Goal: Navigation & Orientation: Find specific page/section

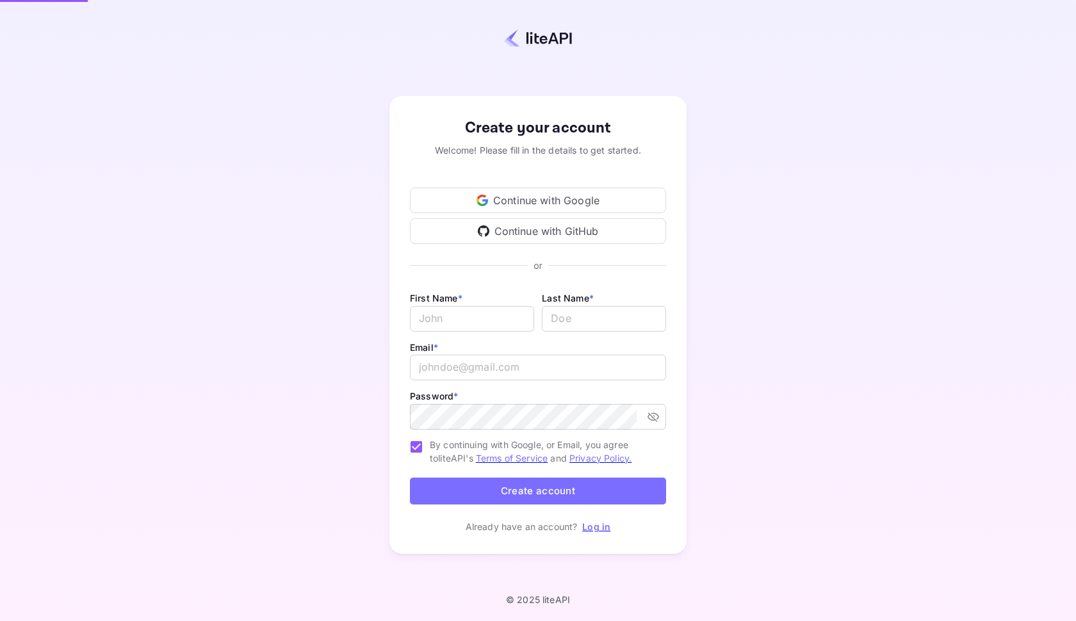
click at [586, 227] on div "Continue with GitHub" at bounding box center [538, 231] width 256 height 26
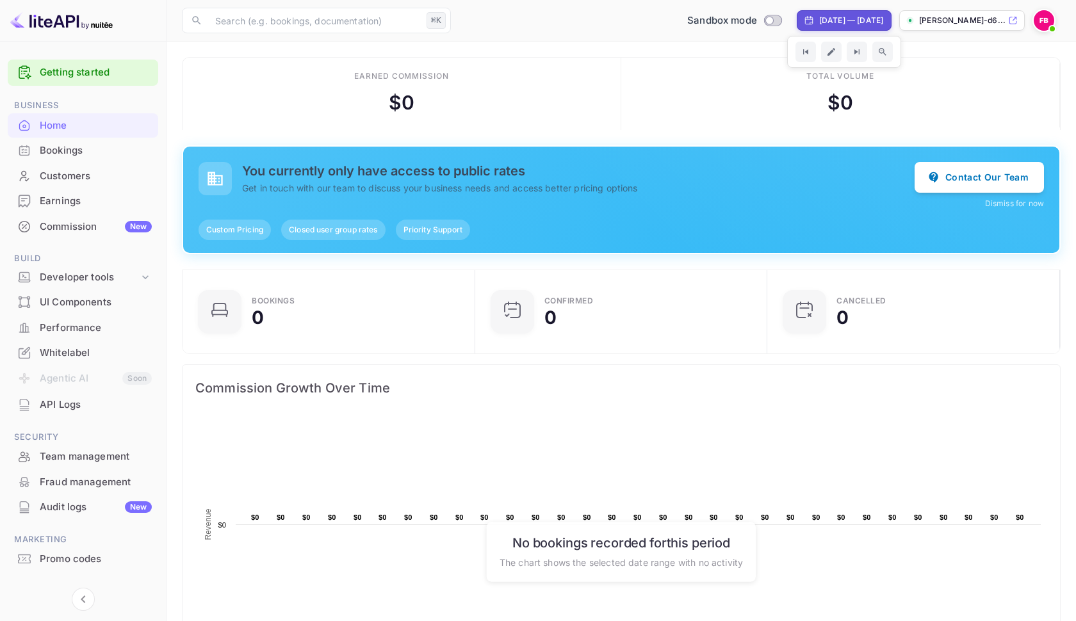
click at [1051, 25] on span at bounding box center [1052, 28] width 13 height 13
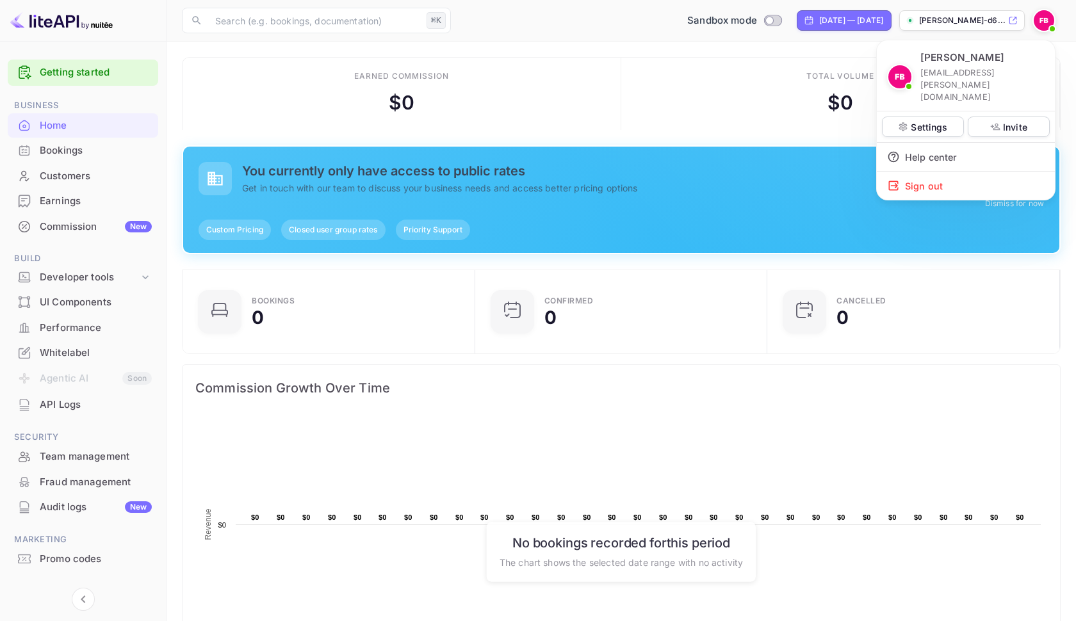
click at [60, 397] on div at bounding box center [538, 310] width 1076 height 621
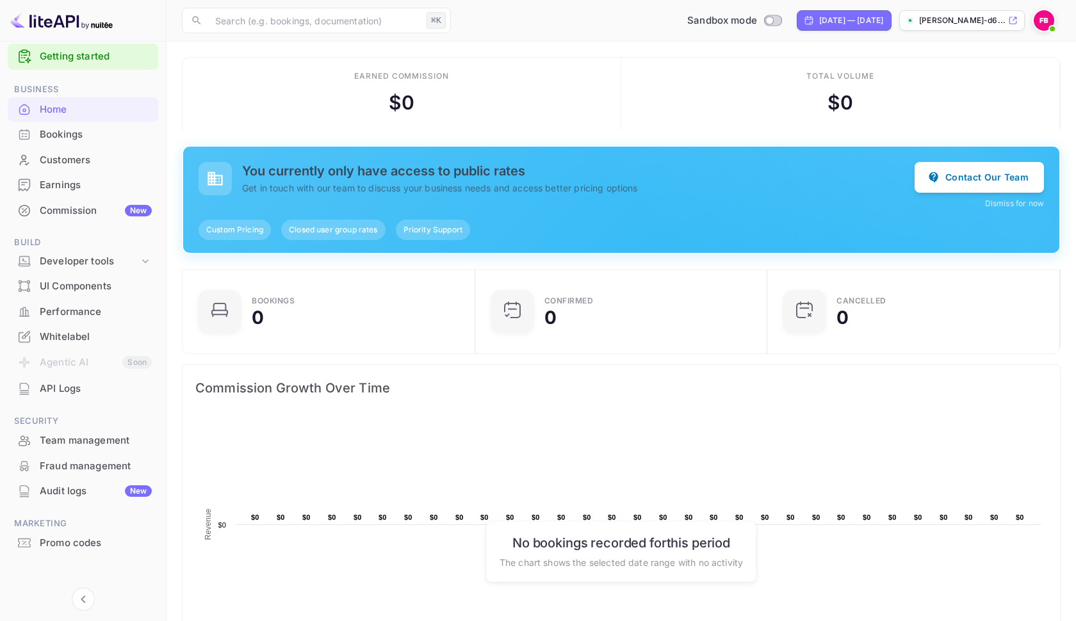
scroll to position [15, 0]
click at [80, 136] on div "Bookings" at bounding box center [96, 135] width 112 height 15
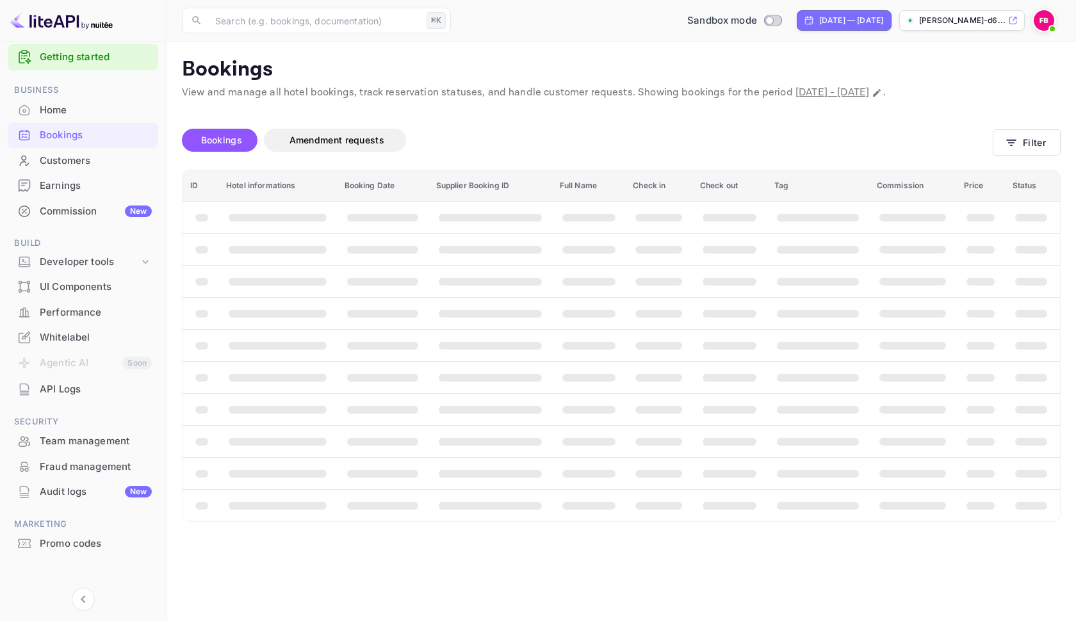
click at [79, 115] on div "Home" at bounding box center [96, 110] width 112 height 15
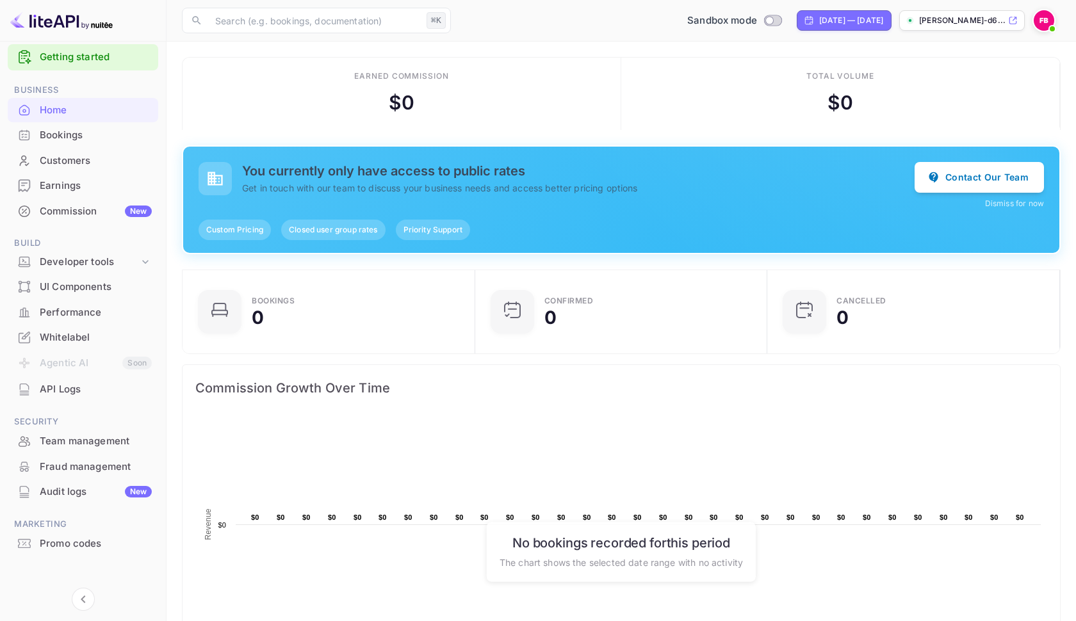
scroll to position [208, 284]
click at [1030, 206] on button "Dismiss for now" at bounding box center [1014, 204] width 59 height 12
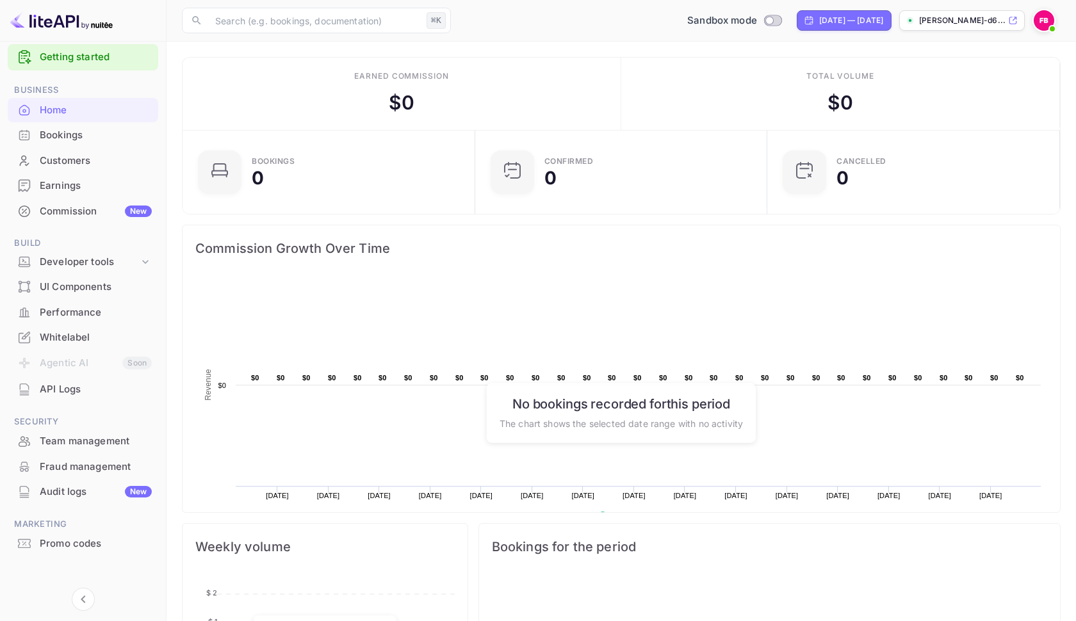
scroll to position [0, 0]
click at [358, 24] on input "text" at bounding box center [315, 21] width 214 height 26
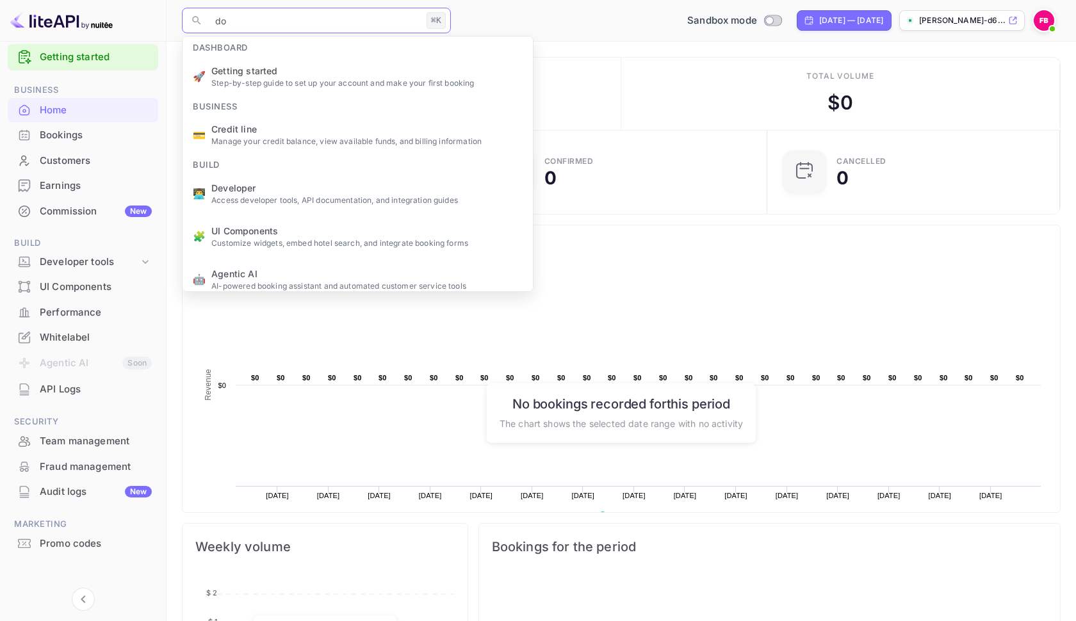
type input "doc"
